Goal: Information Seeking & Learning: Learn about a topic

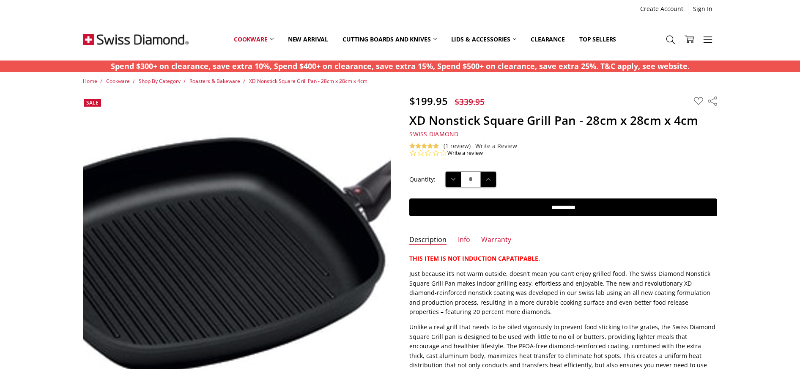
click at [197, 237] on img at bounding box center [267, 247] width 541 height 276
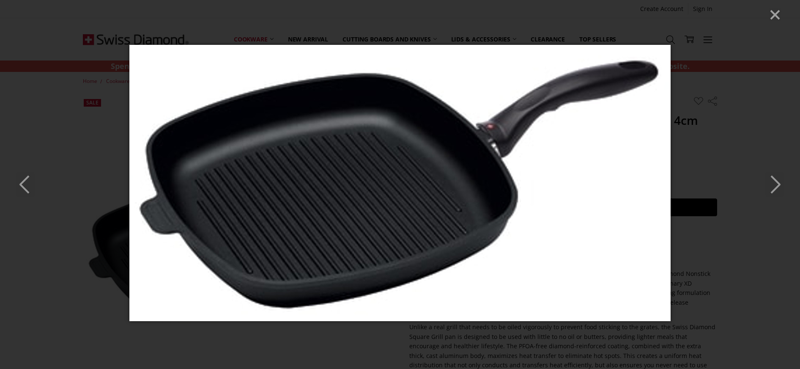
click at [775, 185] on icon "Next" at bounding box center [774, 184] width 19 height 25
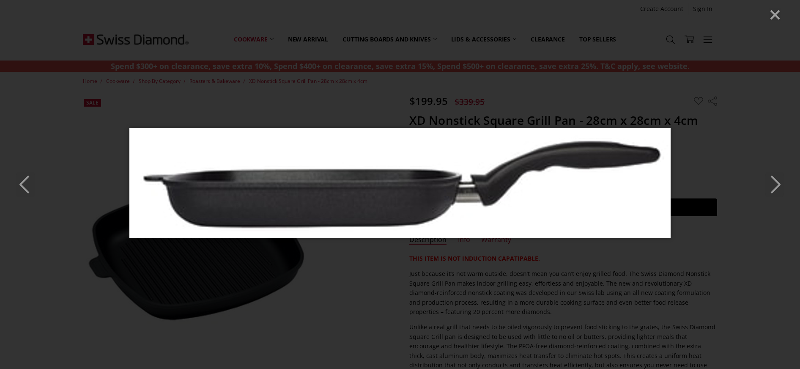
click at [775, 185] on icon "Next" at bounding box center [774, 184] width 19 height 25
click at [777, 183] on polyline "Next" at bounding box center [775, 184] width 8 height 17
click at [25, 185] on icon "Previous" at bounding box center [25, 184] width 19 height 25
